Goal: Navigation & Orientation: Find specific page/section

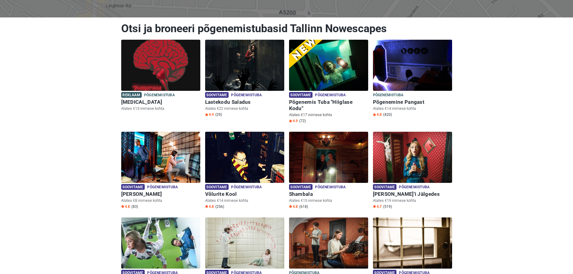
scroll to position [108, 0]
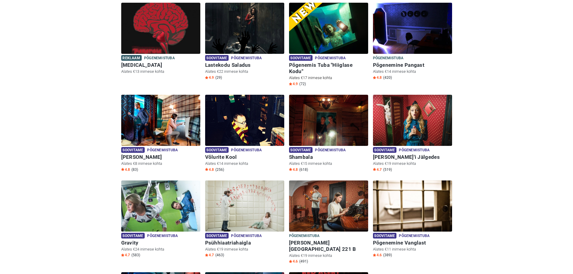
click at [353, 66] on h6 "Põgenemis Tuba "Hiiglase Kodu"" at bounding box center [328, 68] width 79 height 13
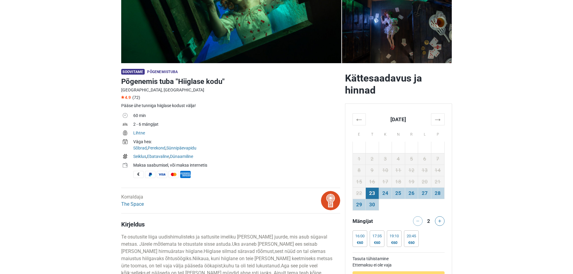
scroll to position [216, 0]
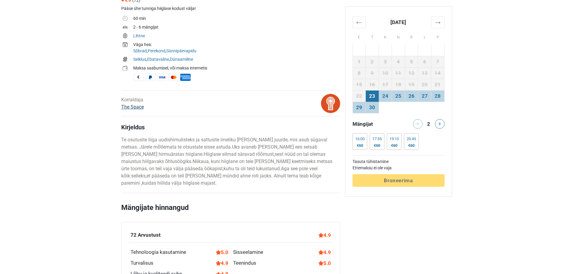
click at [135, 106] on link "The Space" at bounding box center [132, 107] width 23 height 6
